Goal: Navigation & Orientation: Find specific page/section

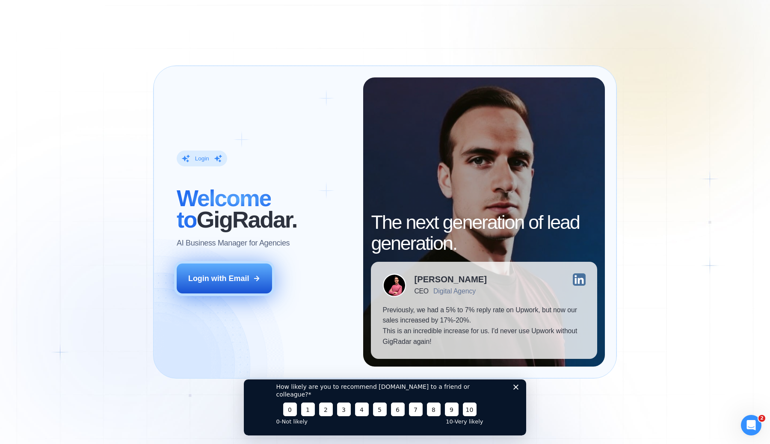
click at [220, 273] on button "Login with Email" at bounding box center [224, 279] width 95 height 30
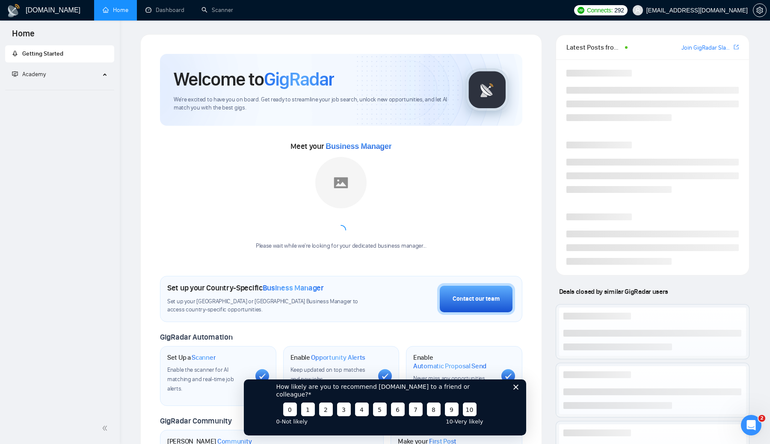
click at [518, 389] on icon "Close survey" at bounding box center [515, 386] width 5 height 5
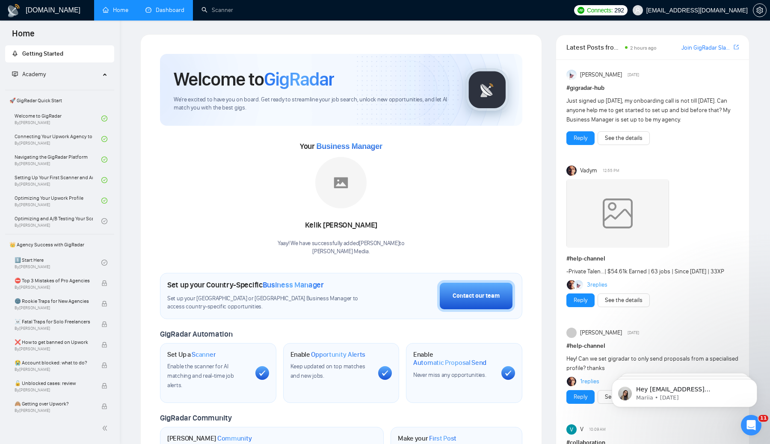
click at [164, 14] on link "Dashboard" at bounding box center [164, 9] width 39 height 7
